Goal: Task Accomplishment & Management: Use online tool/utility

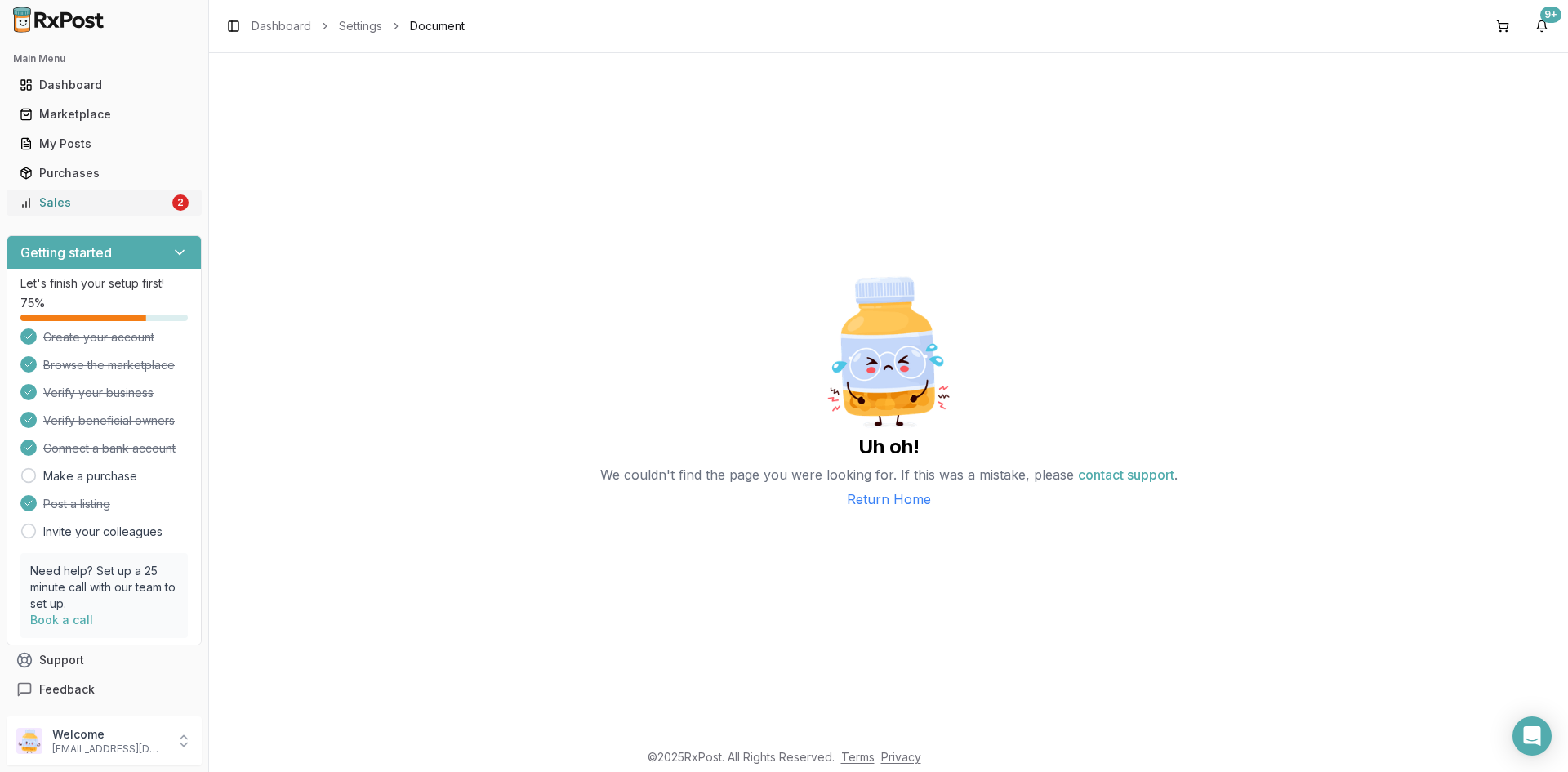
click at [133, 196] on div "Sales" at bounding box center [94, 202] width 149 height 16
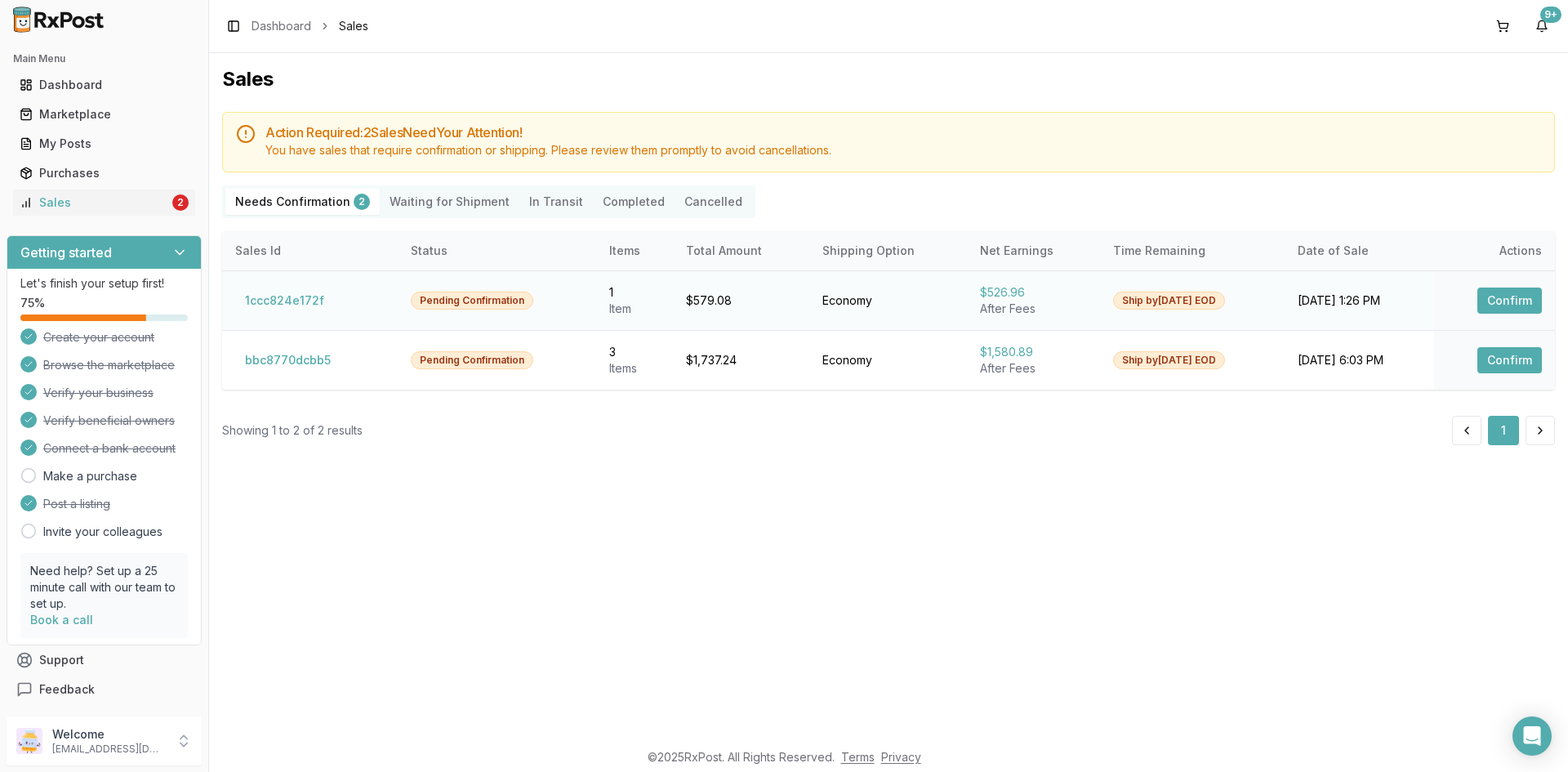
click at [1497, 305] on button "Confirm" at bounding box center [1509, 300] width 64 height 26
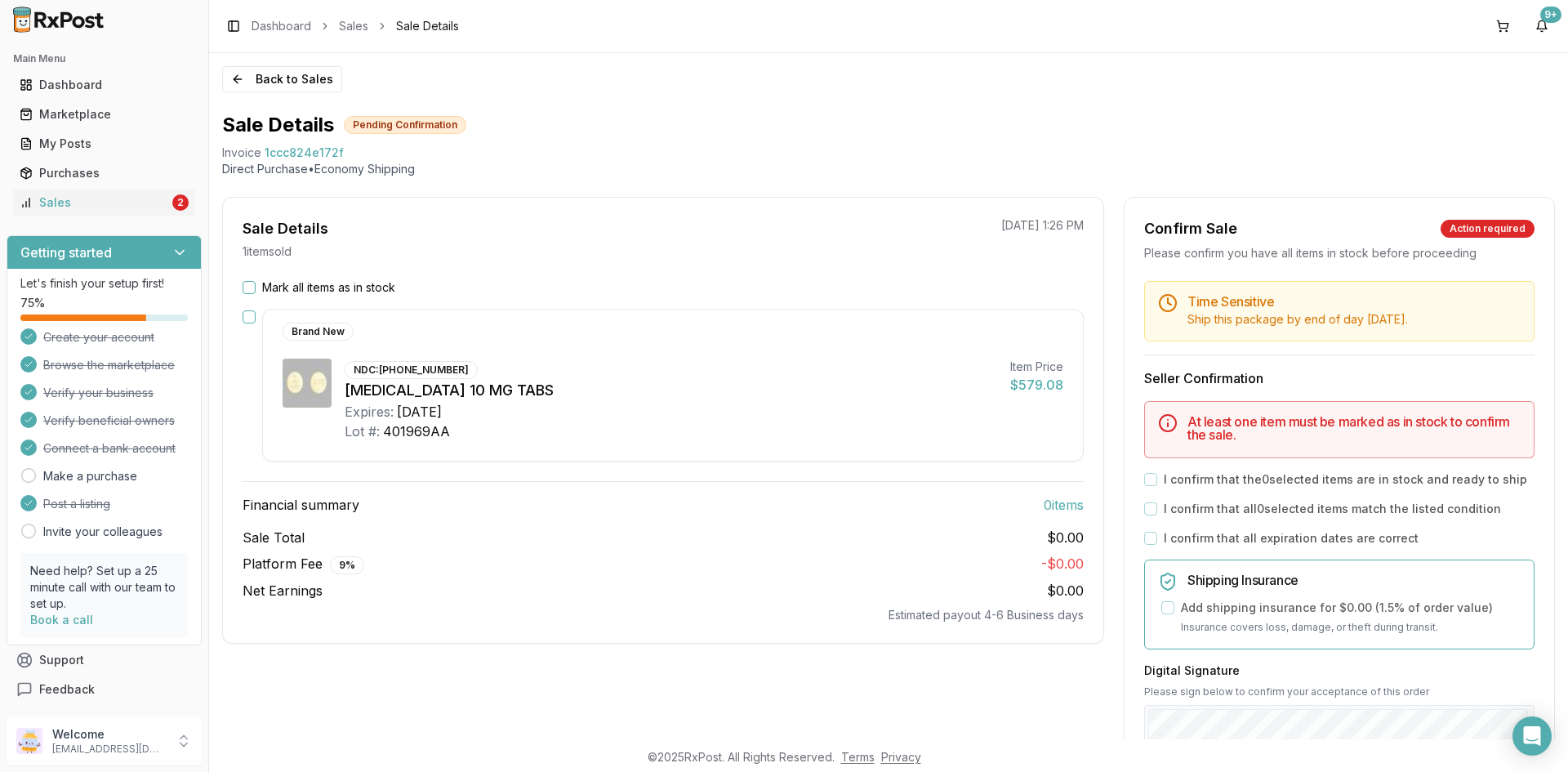
click at [254, 285] on button "Mark all items as in stock" at bounding box center [249, 287] width 13 height 13
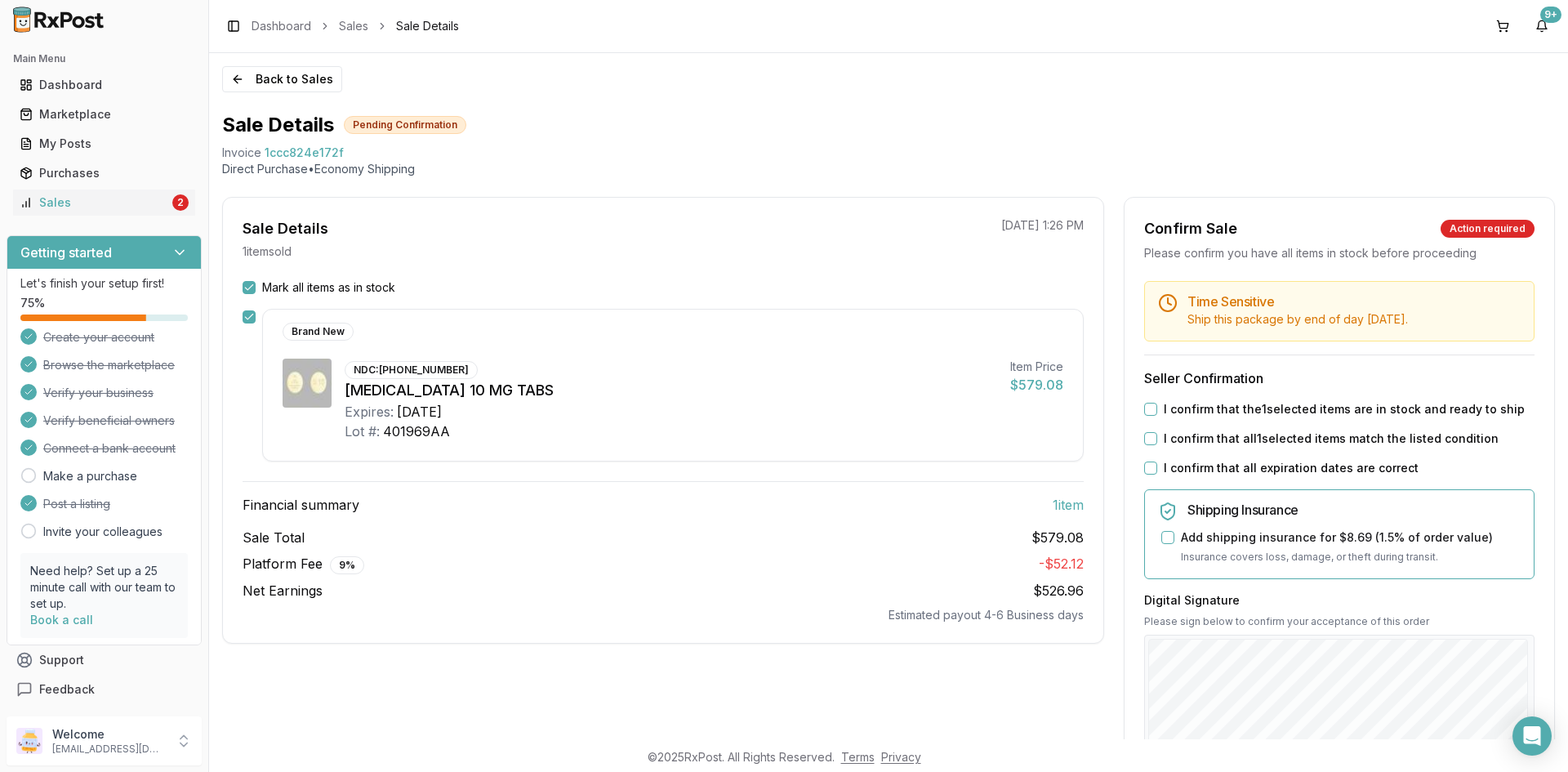
click at [1148, 408] on button "I confirm that the 1 selected items are in stock and ready to ship" at bounding box center [1150, 409] width 13 height 13
click at [1152, 438] on button "I confirm that all 1 selected items match the listed condition" at bounding box center [1150, 438] width 13 height 13
click at [1153, 465] on div "I confirm that all expiration dates are correct" at bounding box center [1339, 468] width 391 height 16
click at [1144, 466] on button "I confirm that all expiration dates are correct" at bounding box center [1150, 467] width 13 height 13
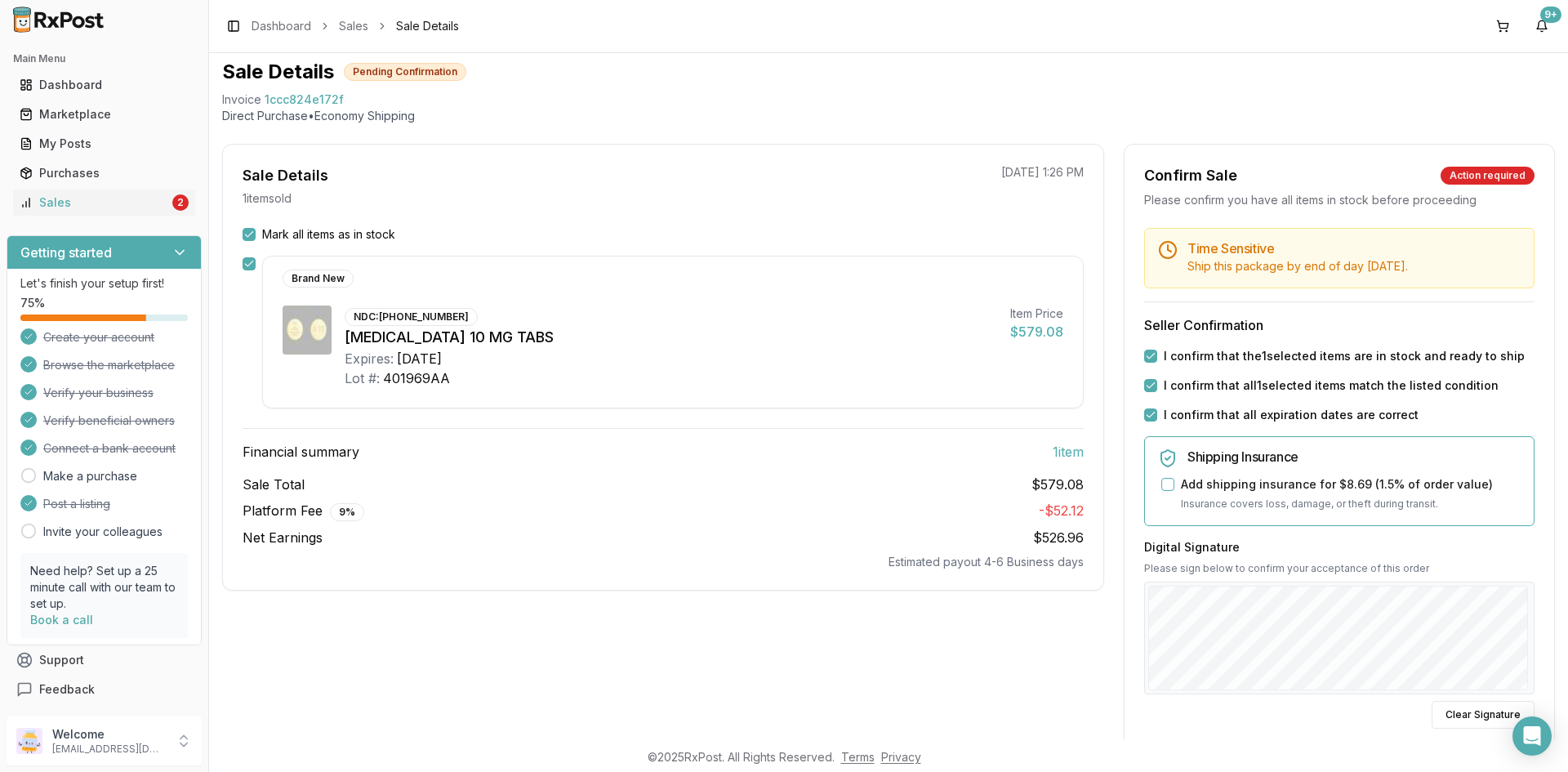
scroll to position [81, 0]
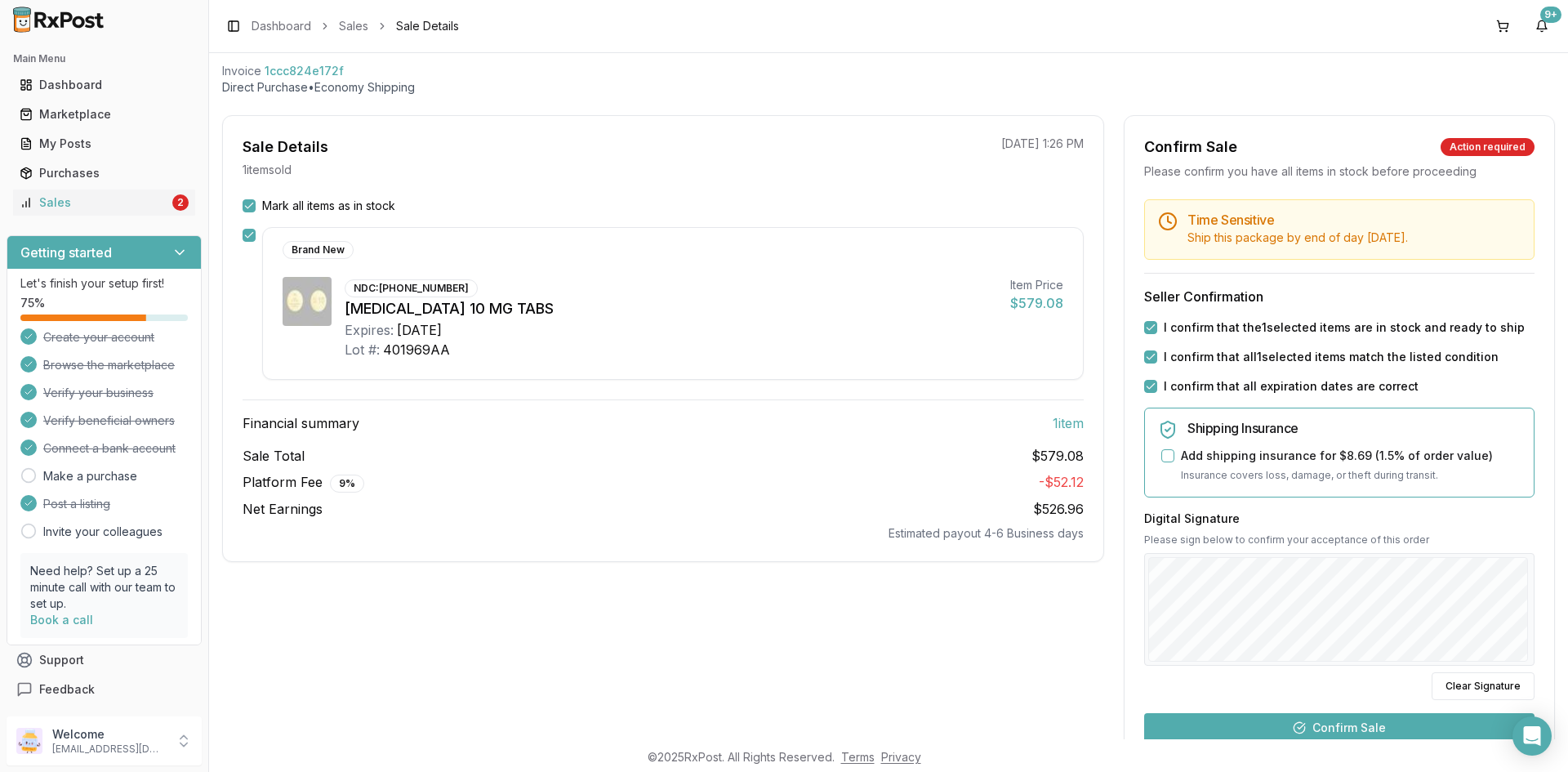
click at [1342, 733] on button "Confirm Sale" at bounding box center [1339, 728] width 391 height 30
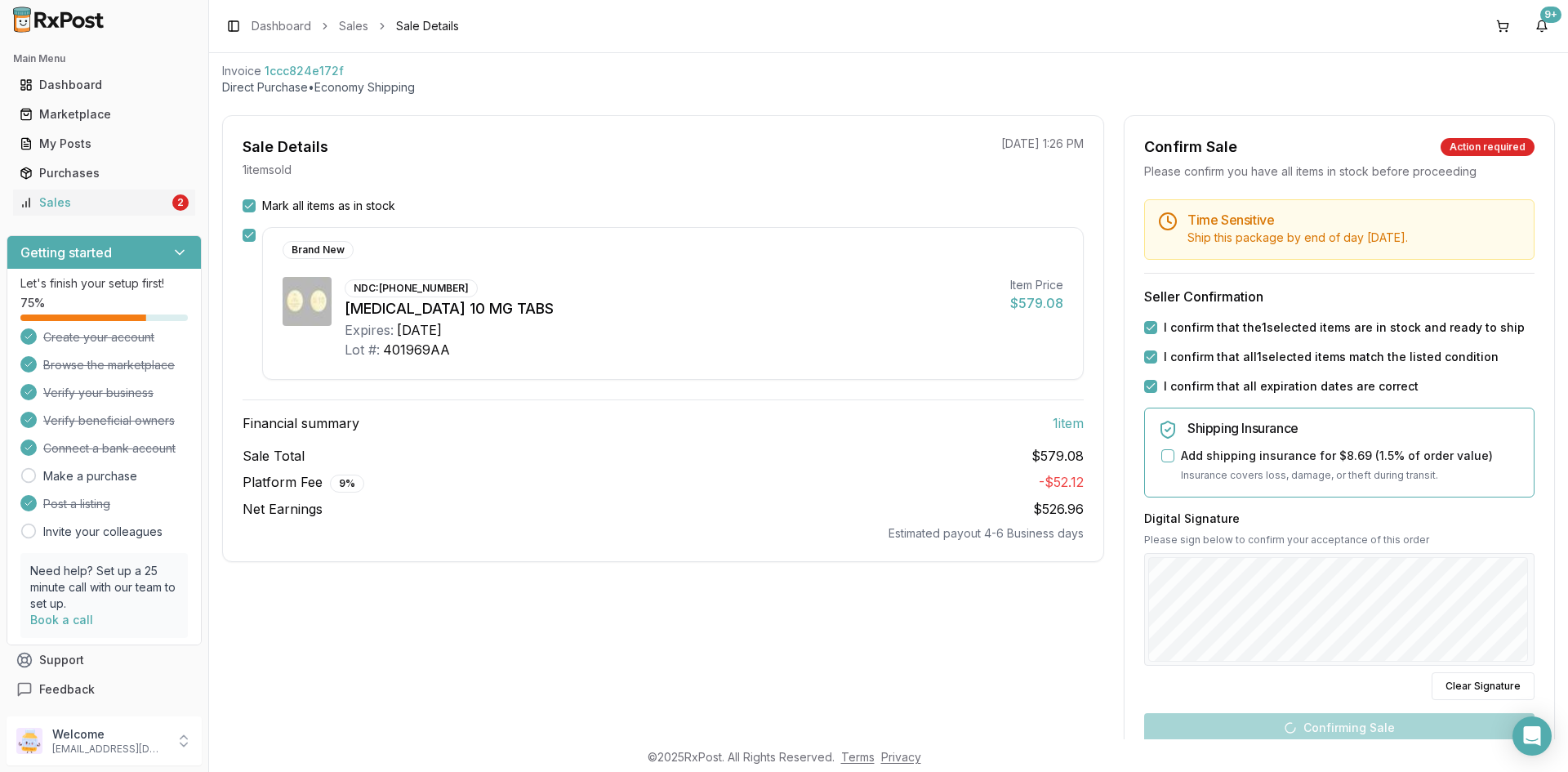
scroll to position [0, 0]
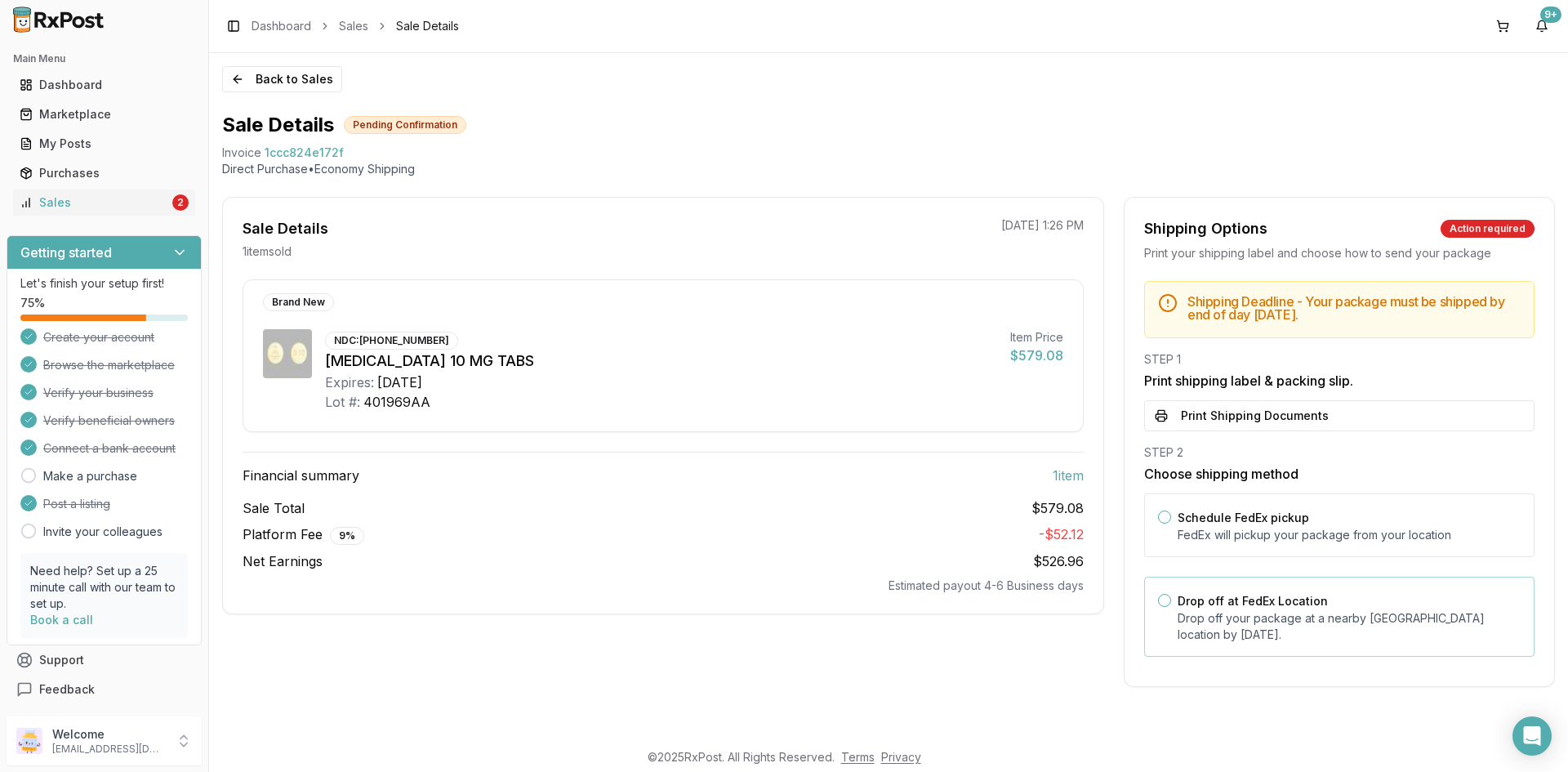
click at [1196, 602] on label "Drop off at FedEx Location" at bounding box center [1252, 600] width 150 height 14
click at [1171, 602] on button "Drop off at FedEx Location" at bounding box center [1165, 600] width 13 height 13
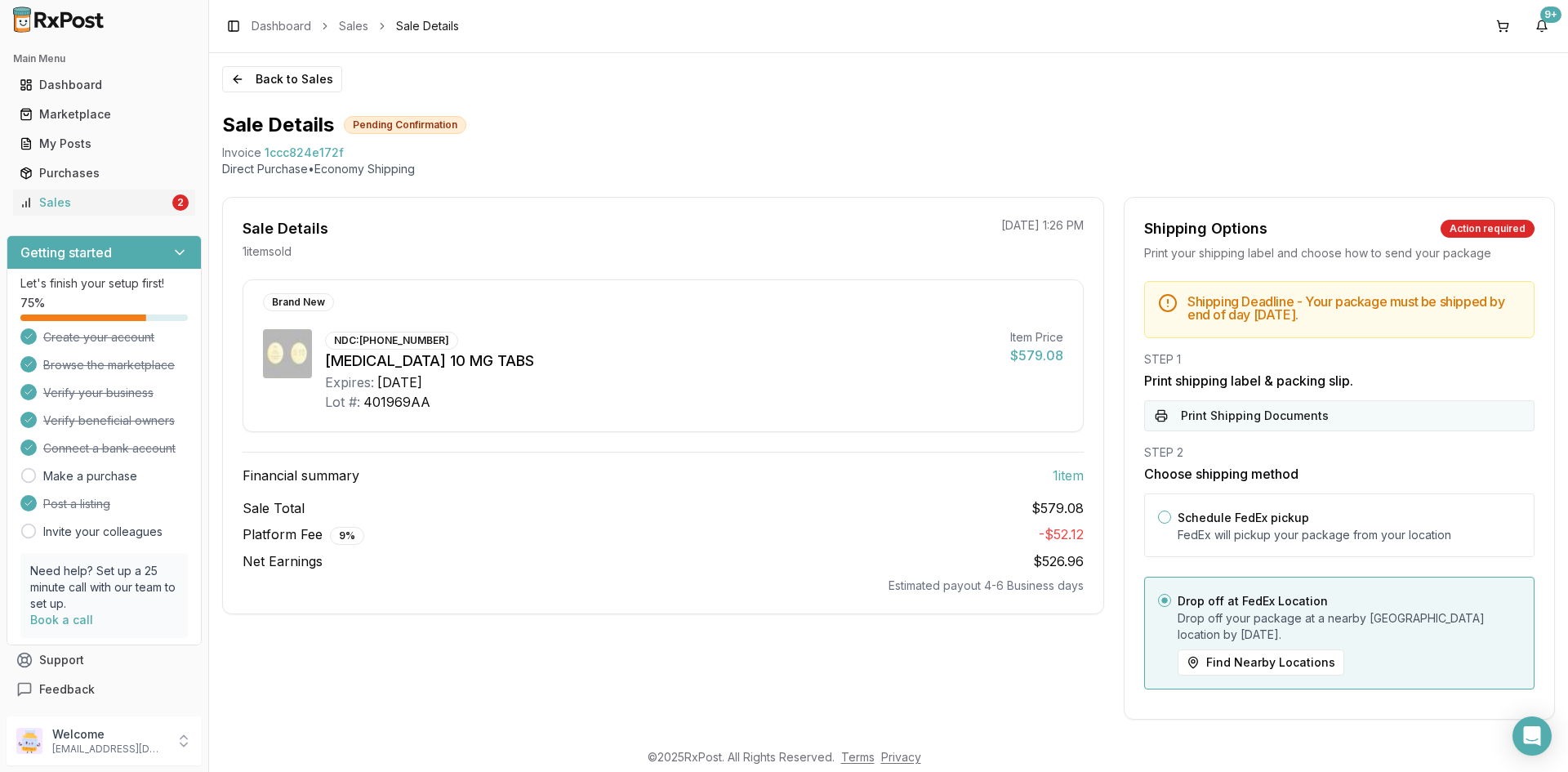
click at [1238, 423] on button "Print Shipping Documents" at bounding box center [1339, 416] width 391 height 31
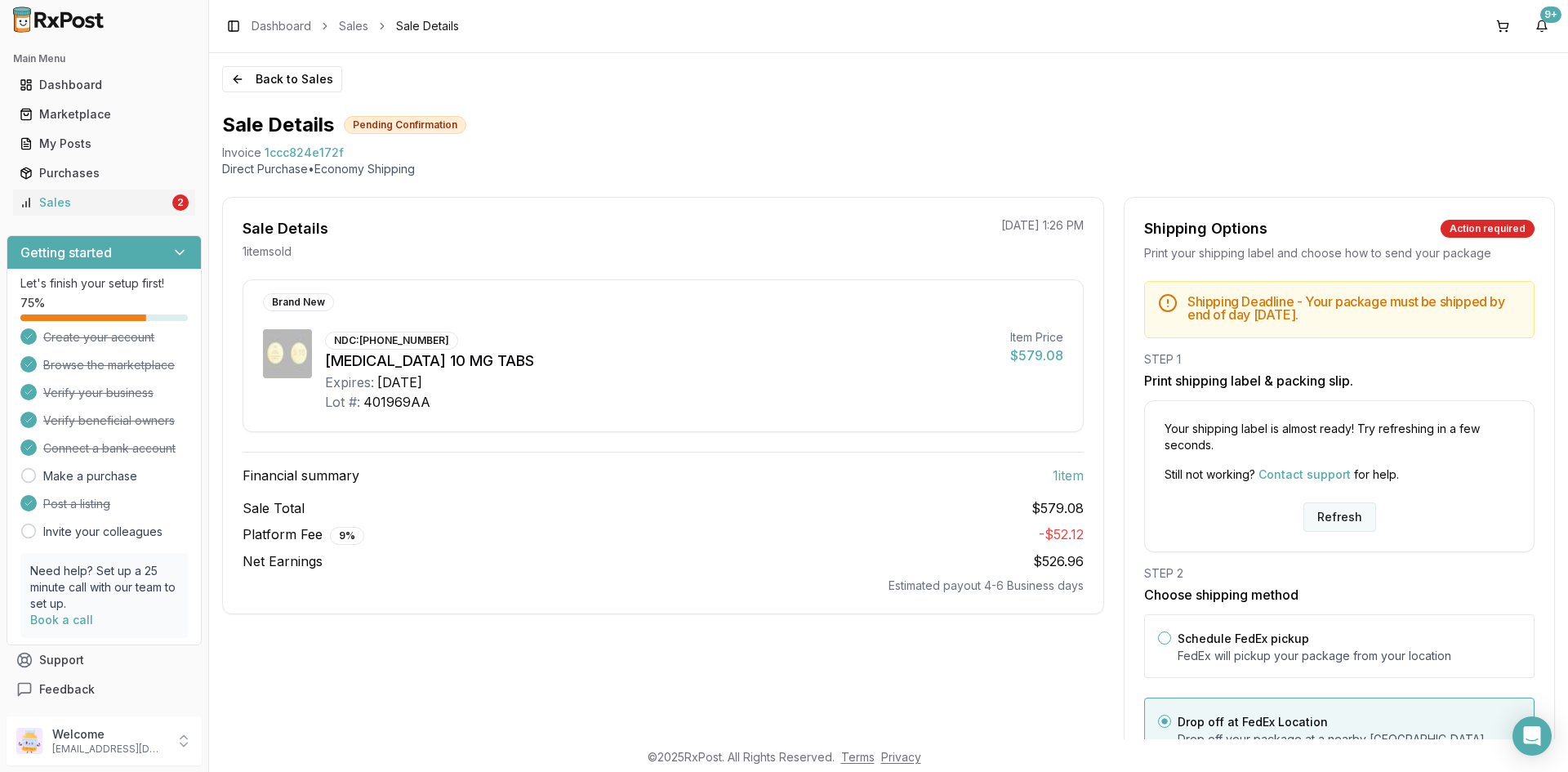
click at [1348, 504] on button "Refresh" at bounding box center [1340, 517] width 72 height 30
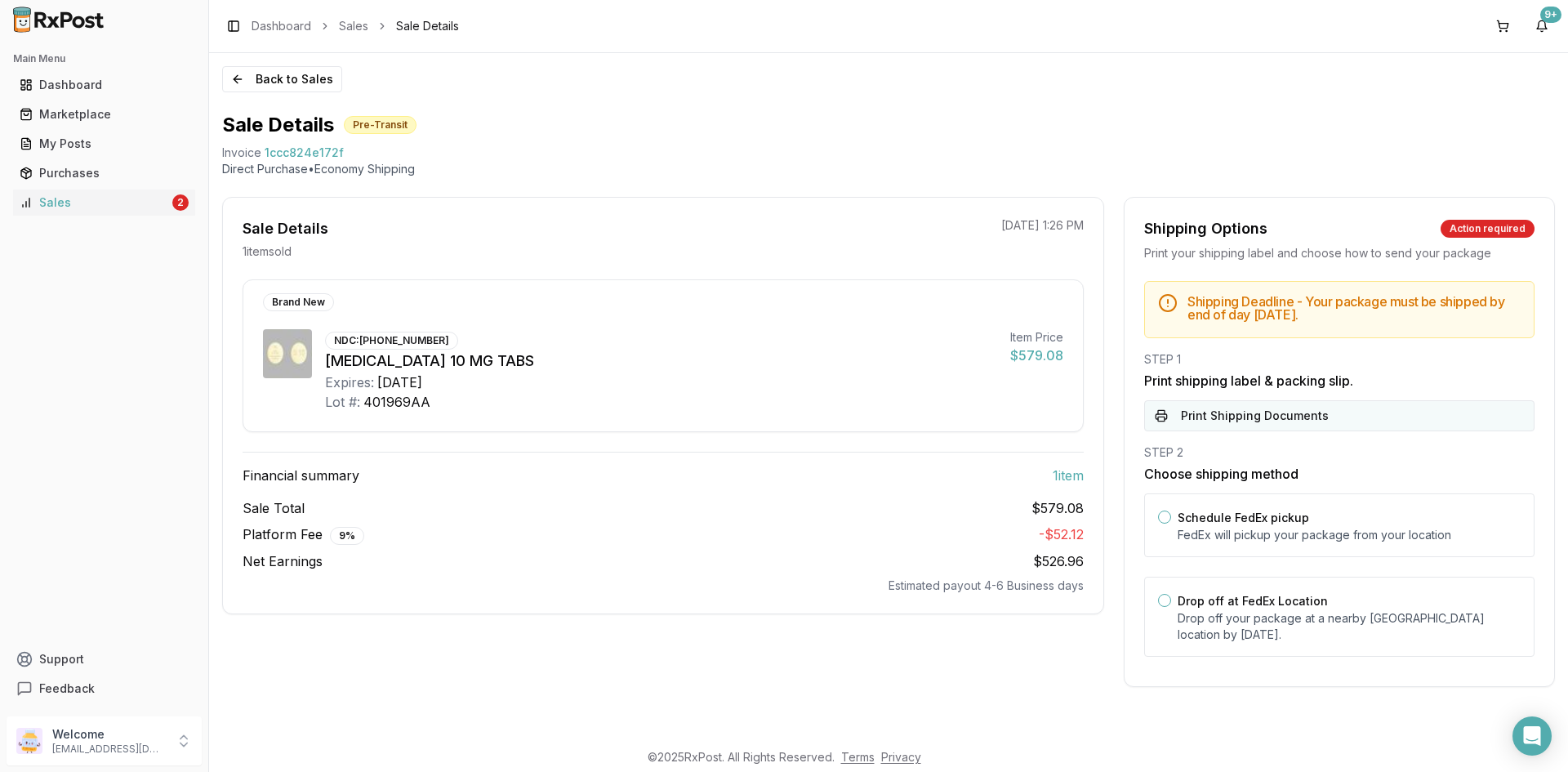
click at [1261, 416] on button "Print Shipping Documents" at bounding box center [1339, 416] width 391 height 31
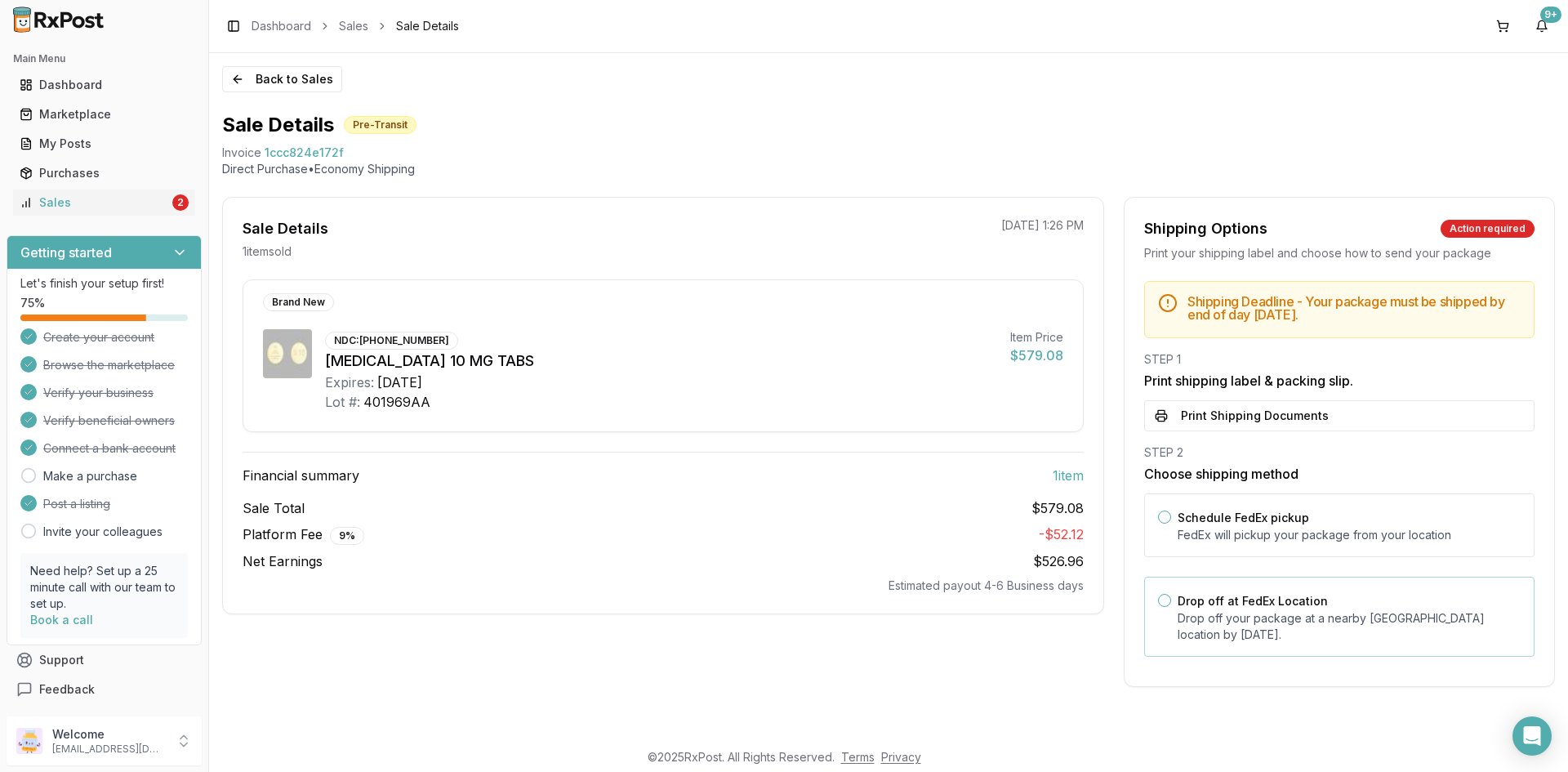
click at [1157, 596] on div "Drop off at FedEx Location Drop off your package at a nearby FedEx location by …" at bounding box center [1339, 617] width 391 height 80
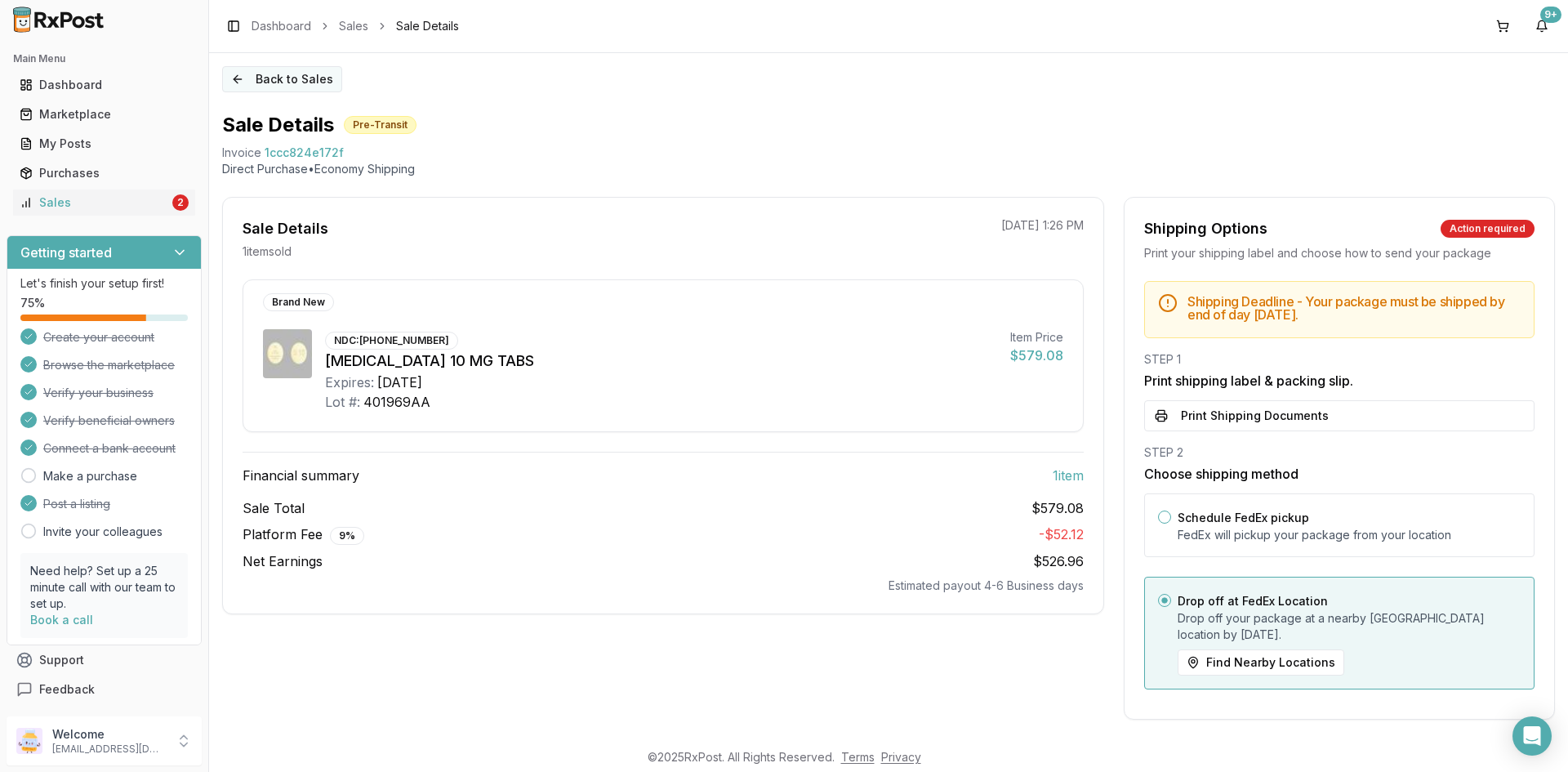
click at [283, 73] on button "Back to Sales" at bounding box center [282, 79] width 120 height 26
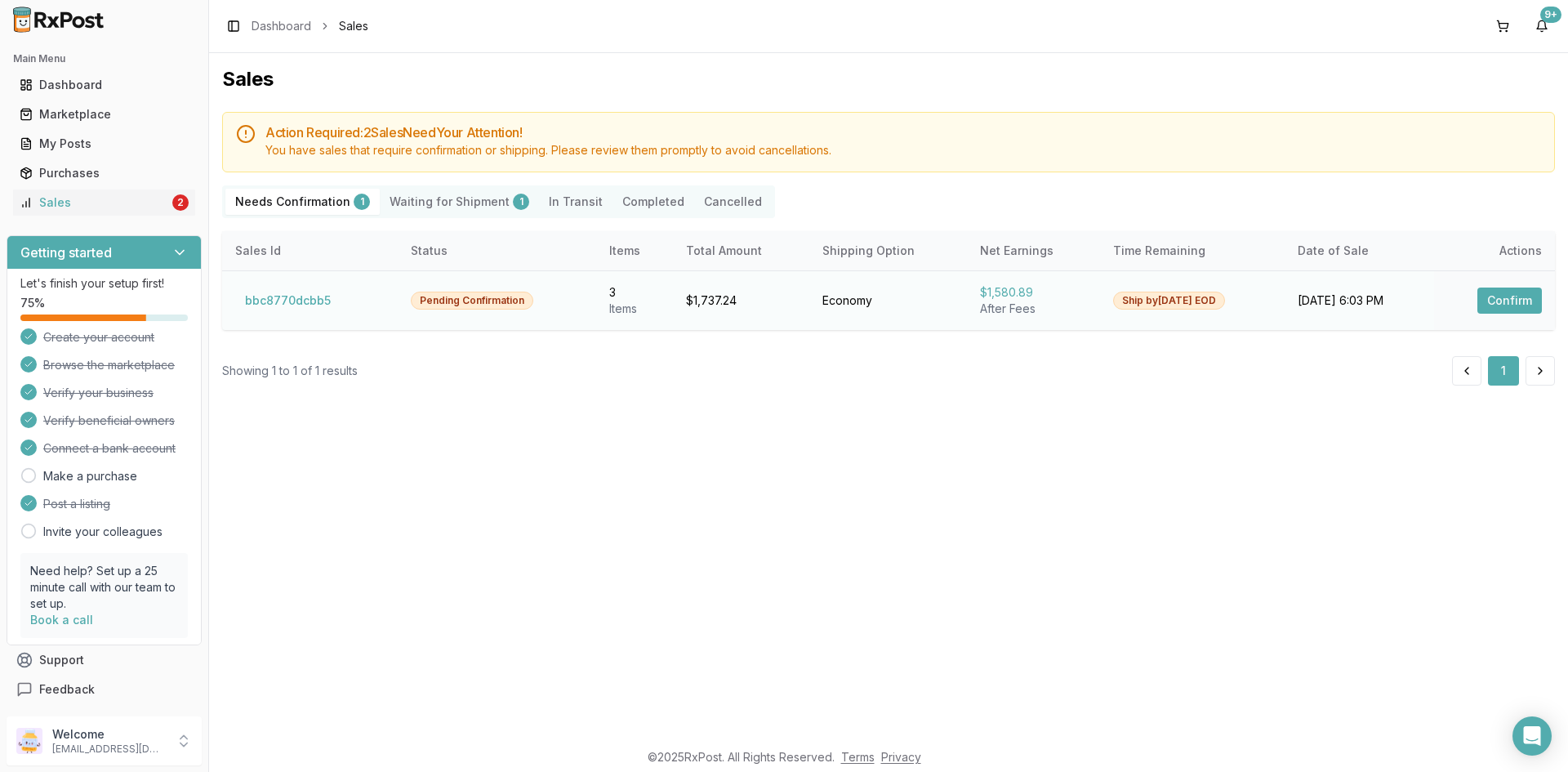
click at [1497, 306] on button "Confirm" at bounding box center [1509, 300] width 64 height 26
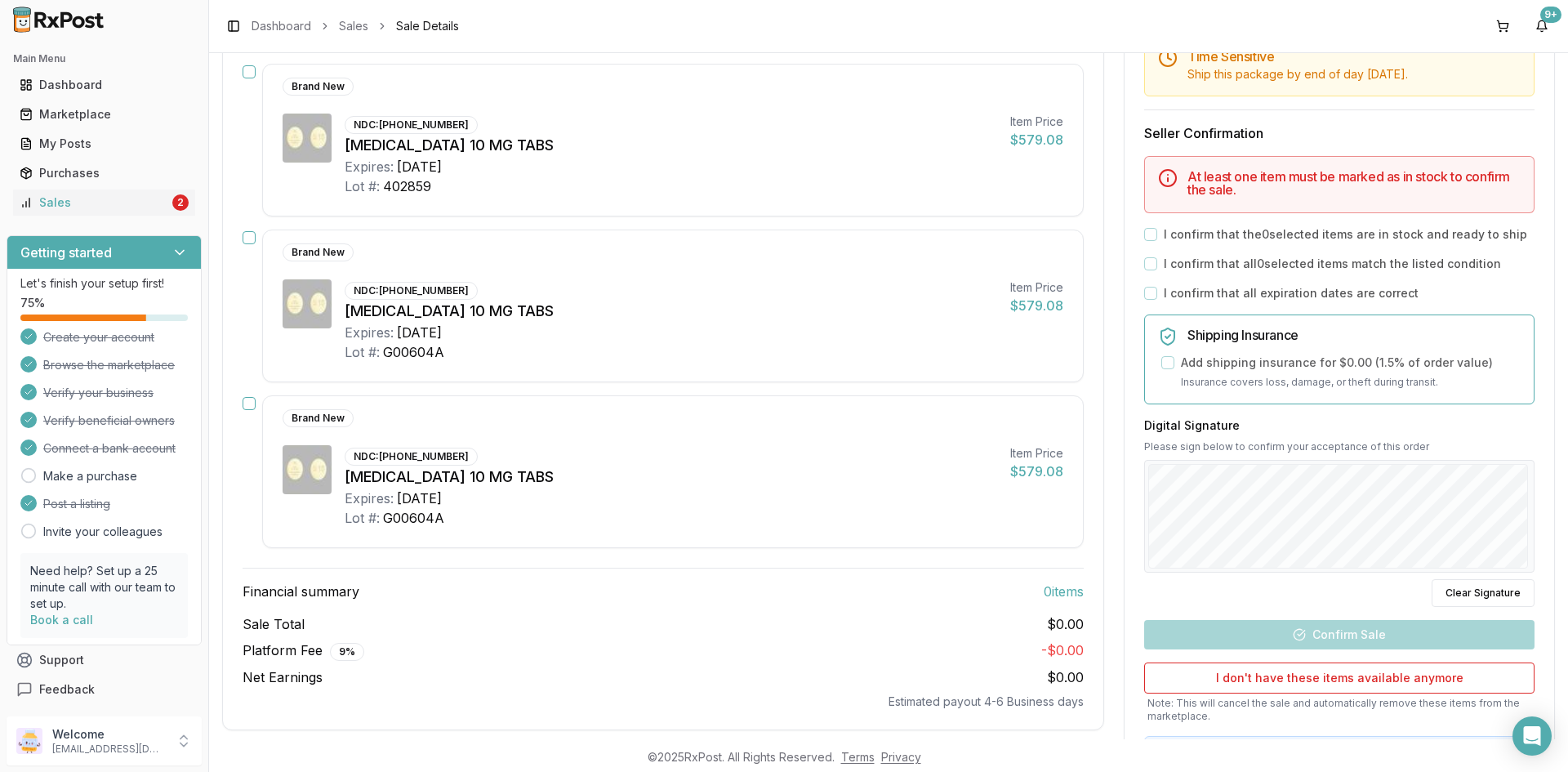
scroll to position [164, 0]
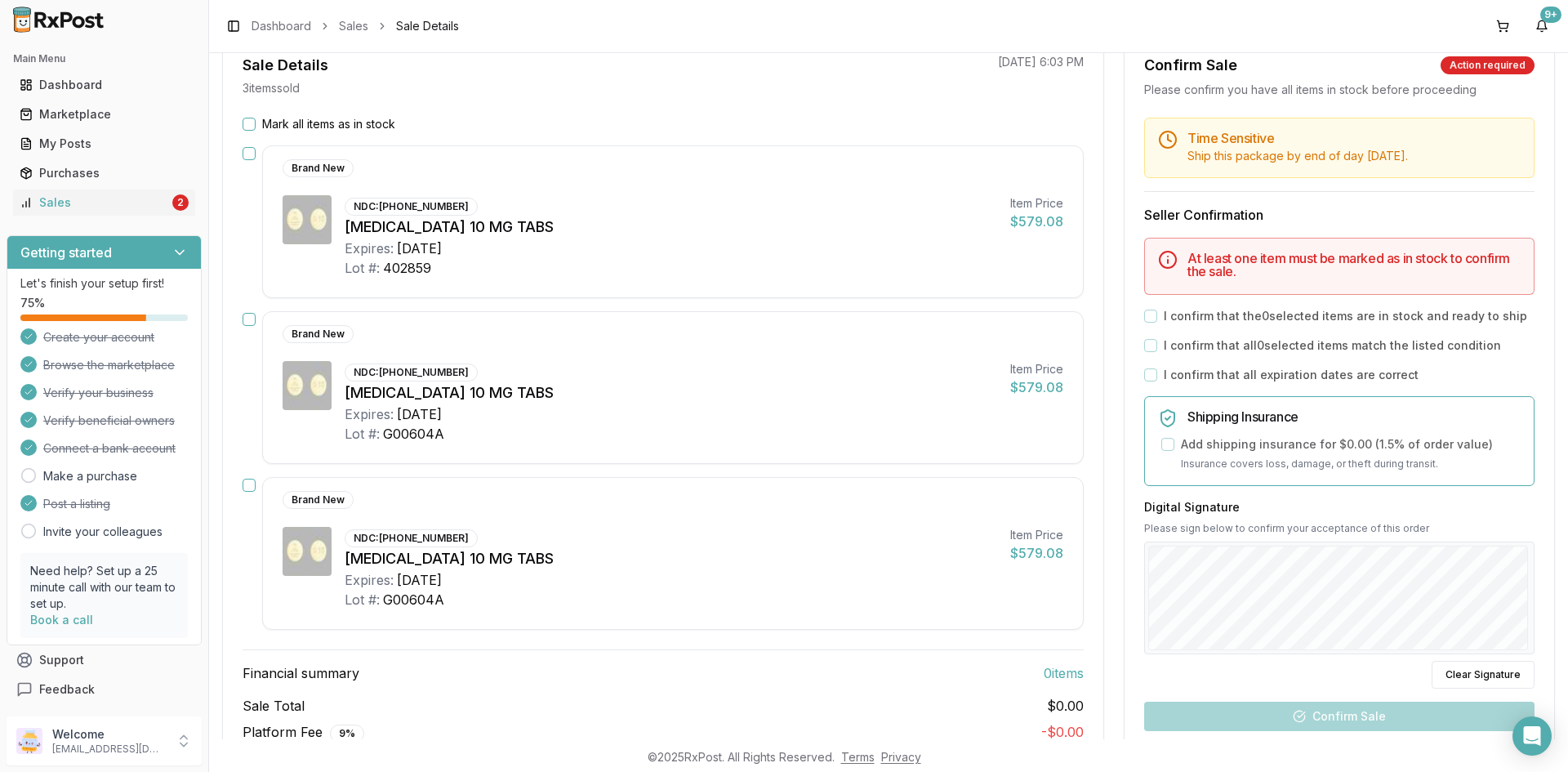
click at [253, 120] on button "Mark all items as in stock" at bounding box center [249, 124] width 13 height 13
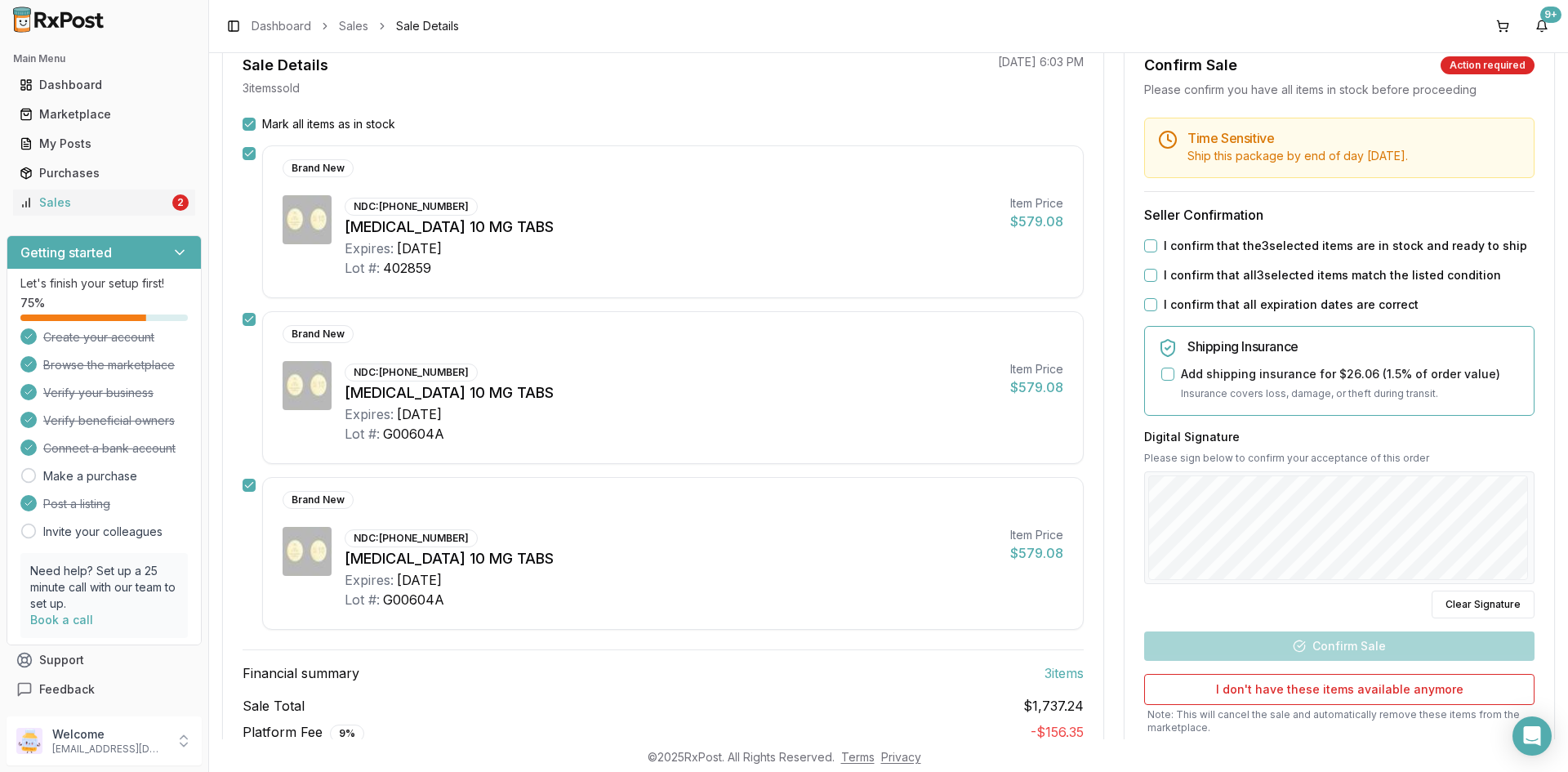
click at [1146, 250] on button "I confirm that the 3 selected items are in stock and ready to ship" at bounding box center [1150, 246] width 13 height 13
click at [1144, 270] on button "I confirm that all 3 selected items match the listed condition" at bounding box center [1150, 275] width 13 height 13
click at [1144, 308] on button "I confirm that all expiration dates are correct" at bounding box center [1150, 305] width 13 height 13
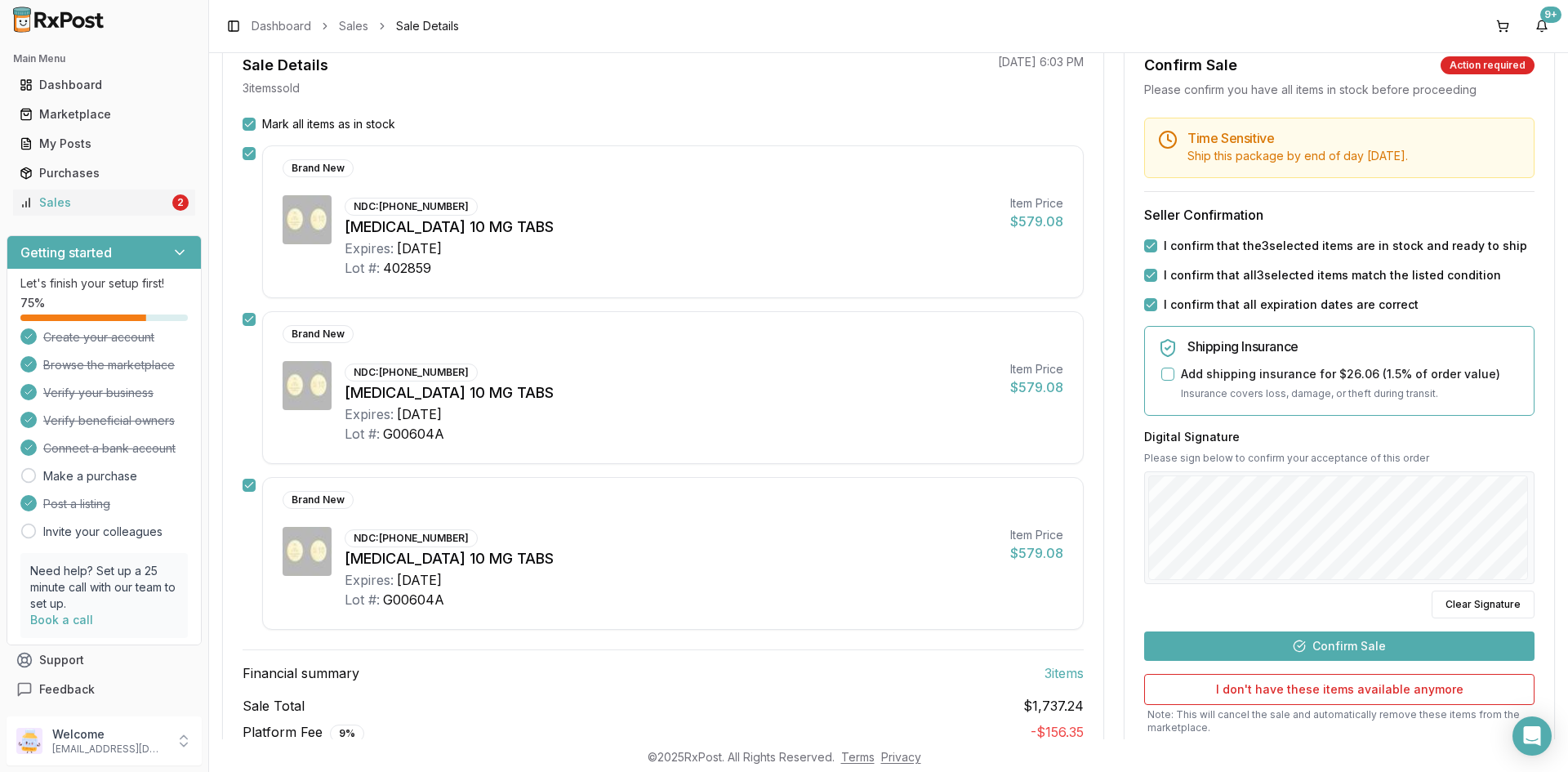
click at [1328, 637] on button "Confirm Sale" at bounding box center [1339, 645] width 391 height 30
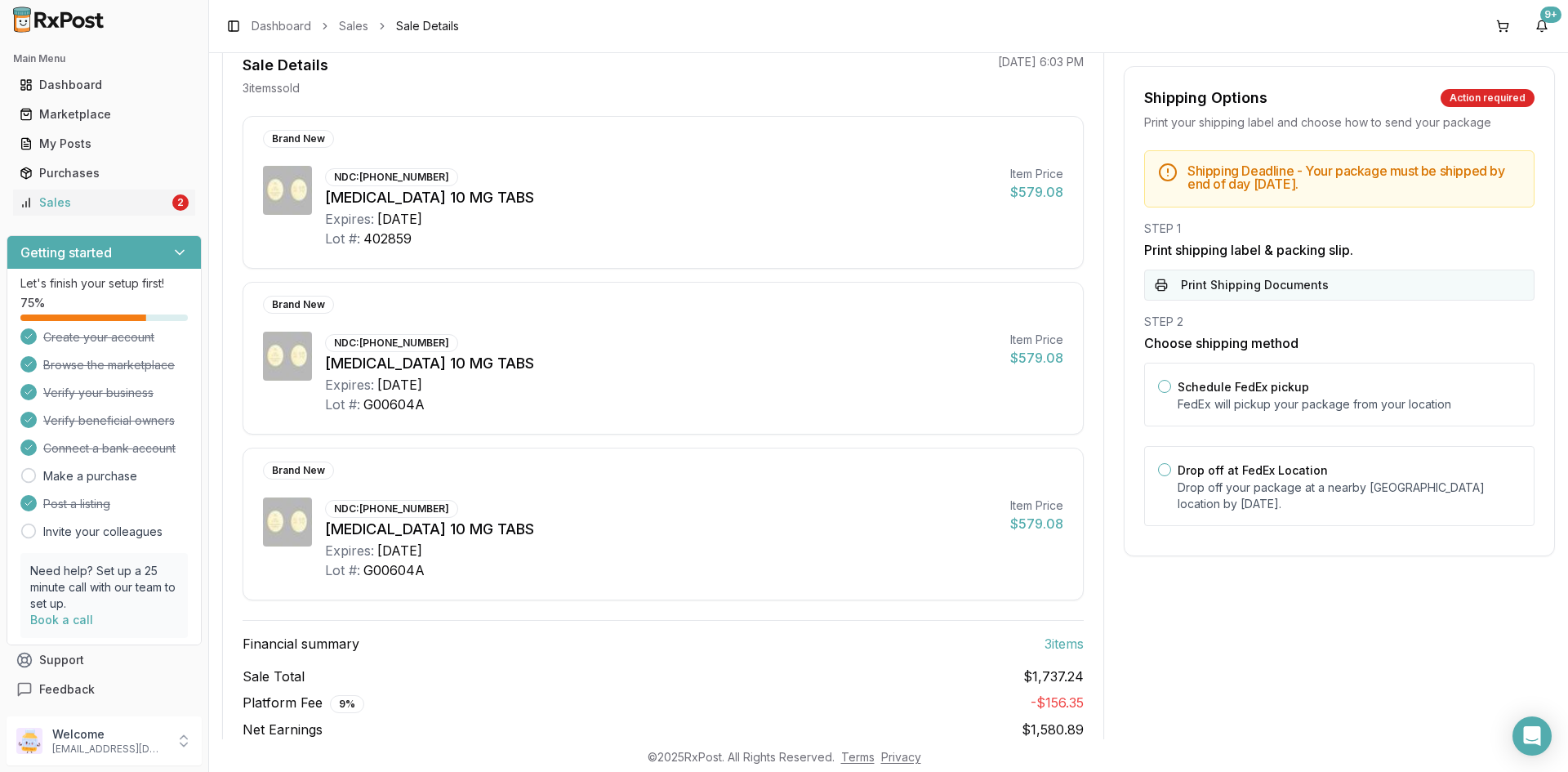
click at [1276, 294] on button "Print Shipping Documents" at bounding box center [1339, 285] width 391 height 31
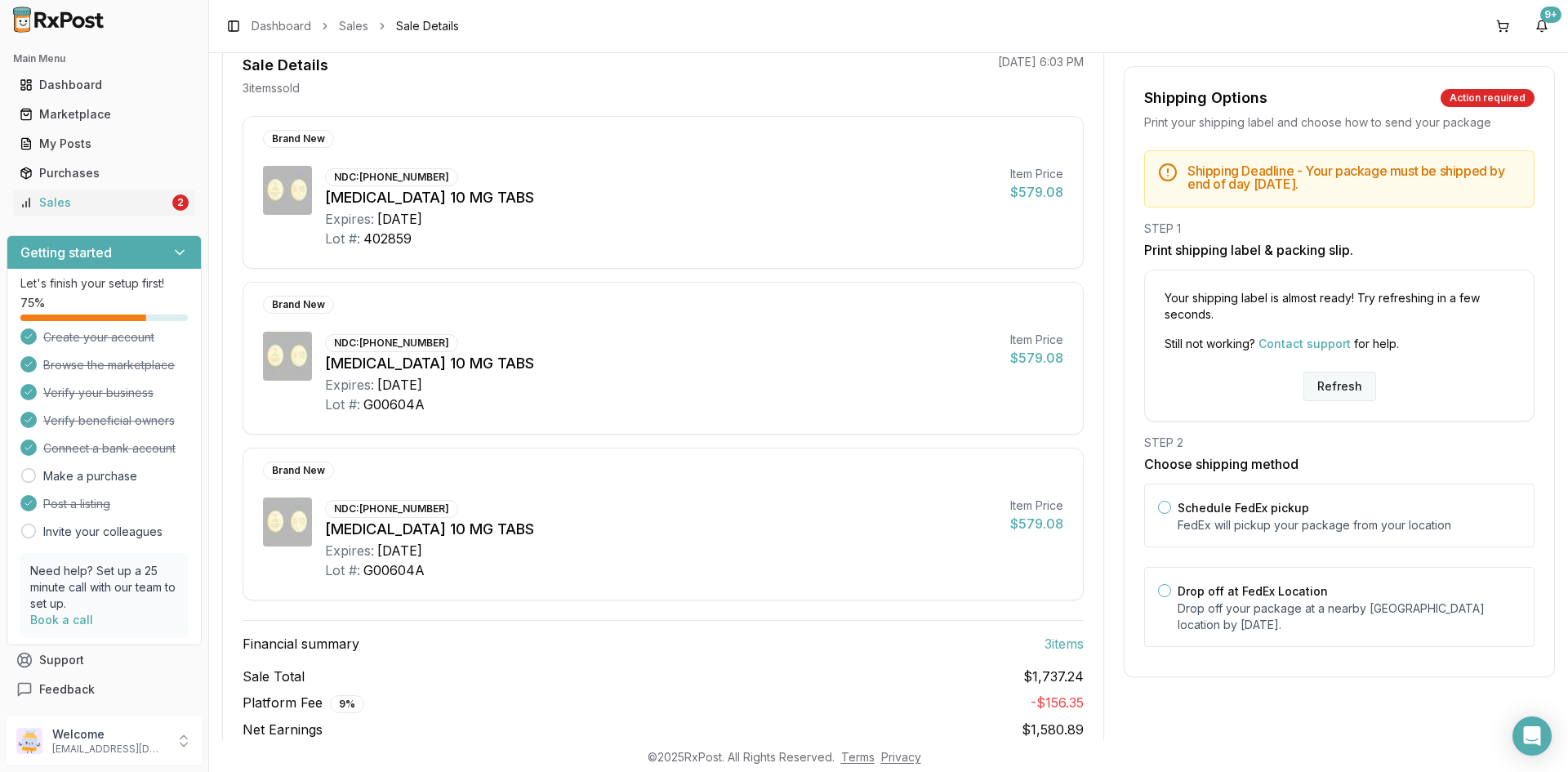
click at [1326, 387] on button "Refresh" at bounding box center [1340, 386] width 72 height 30
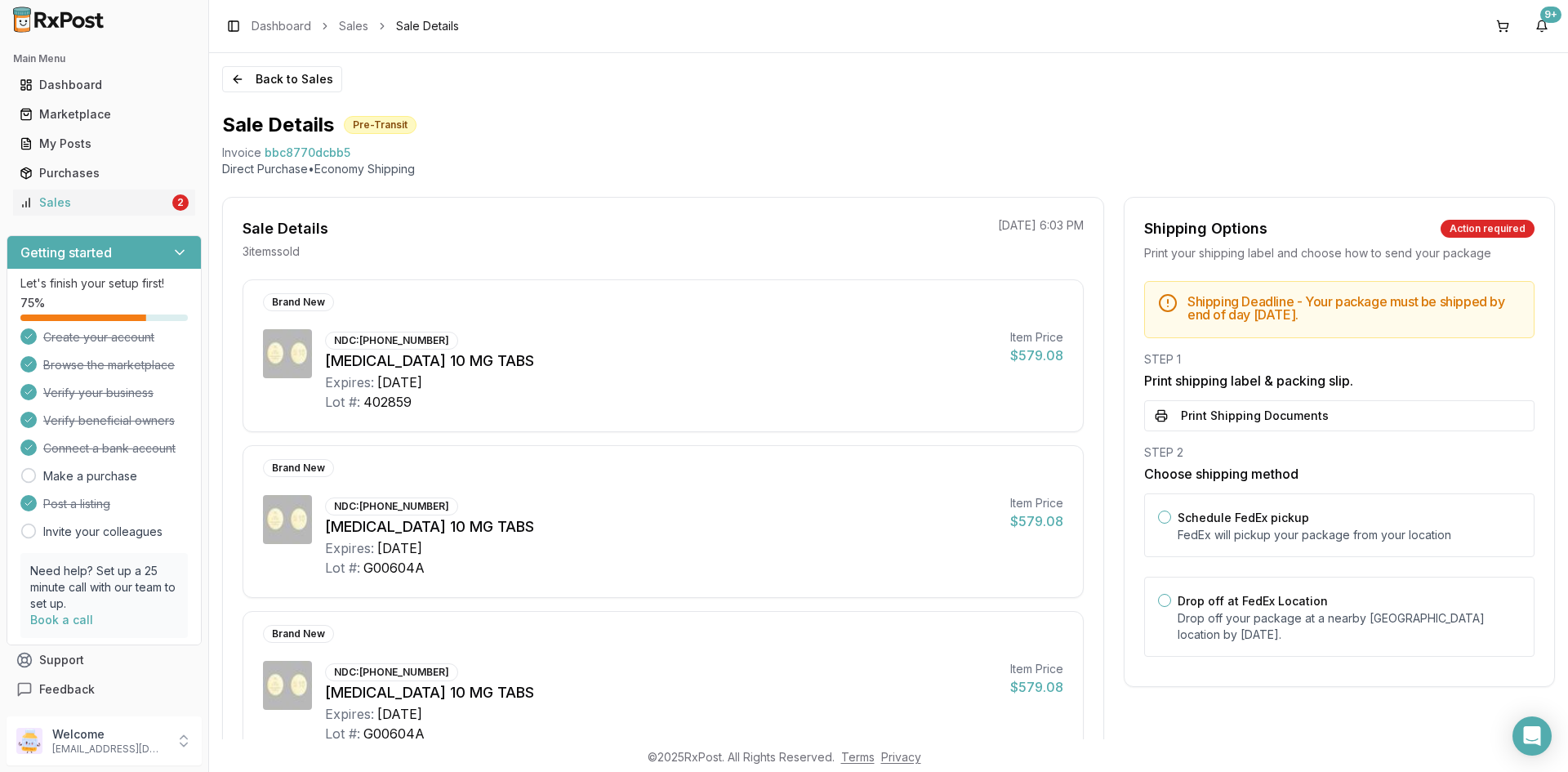
click at [1234, 419] on button "Print Shipping Documents" at bounding box center [1339, 416] width 391 height 31
click at [1161, 595] on button "Drop off at FedEx Location" at bounding box center [1165, 600] width 13 height 13
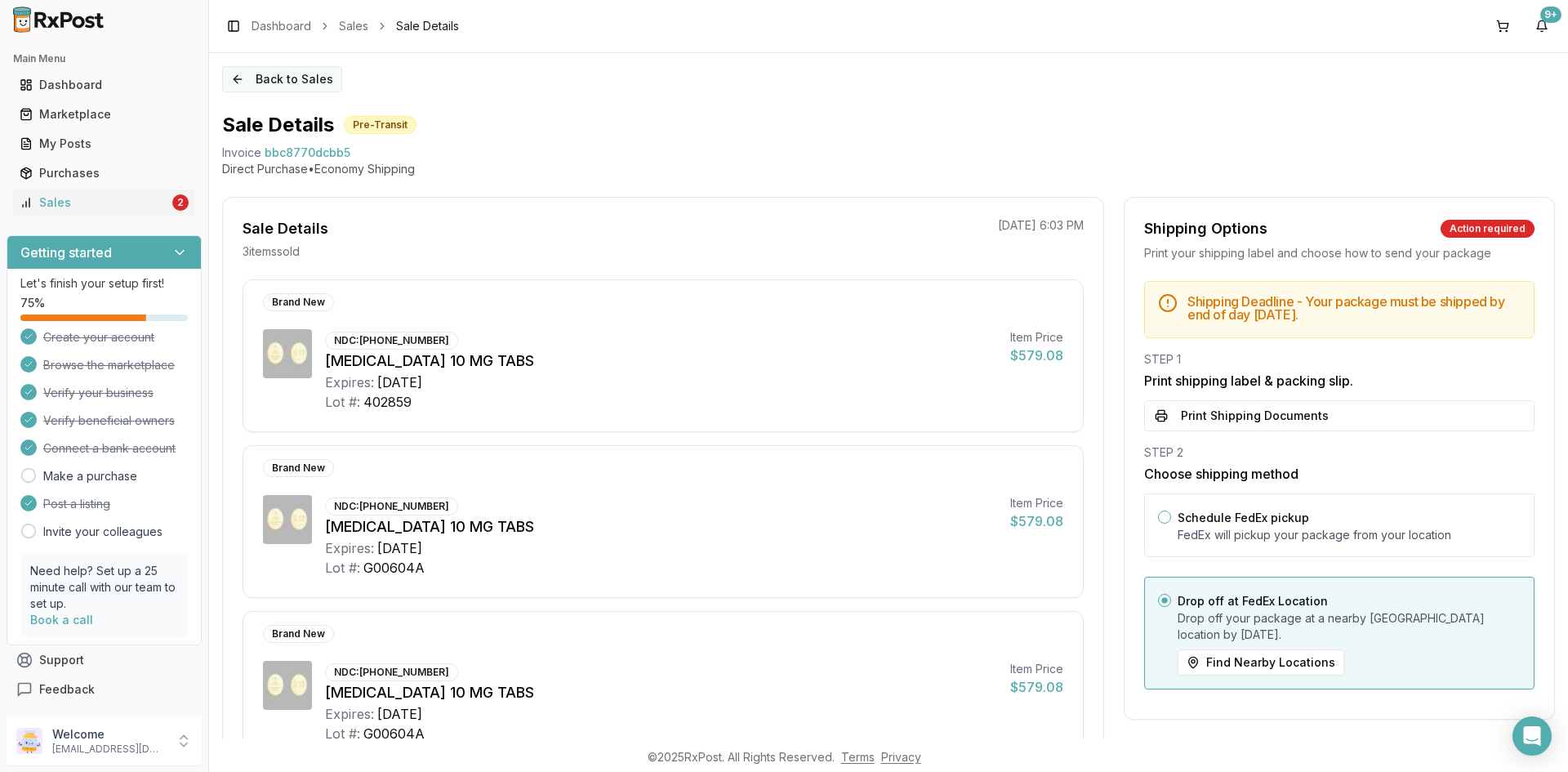
click at [272, 83] on button "Back to Sales" at bounding box center [282, 79] width 120 height 26
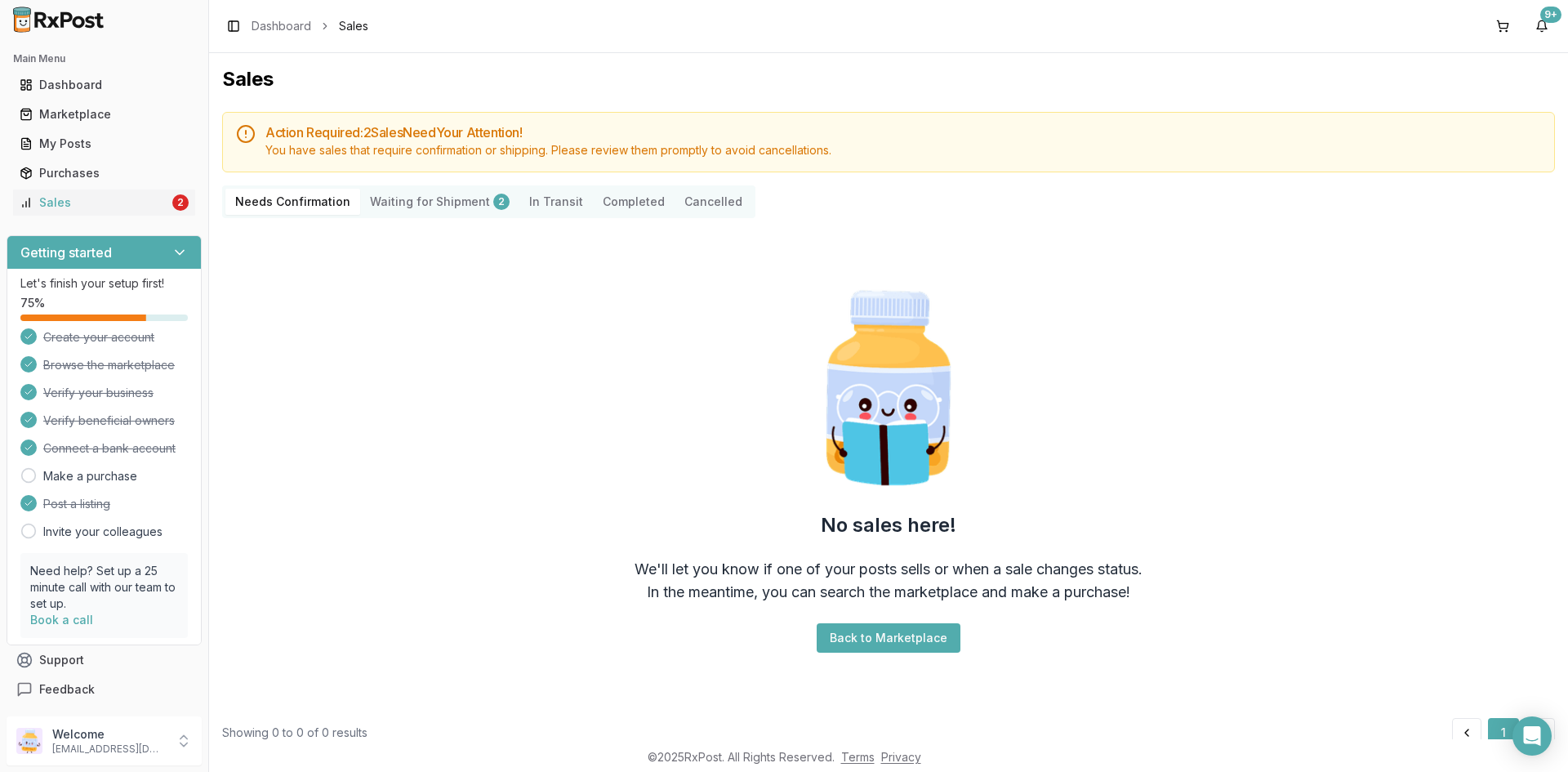
click at [402, 199] on Shipment "Waiting for Shipment 2" at bounding box center [439, 202] width 159 height 26
